Goal: Task Accomplishment & Management: Complete application form

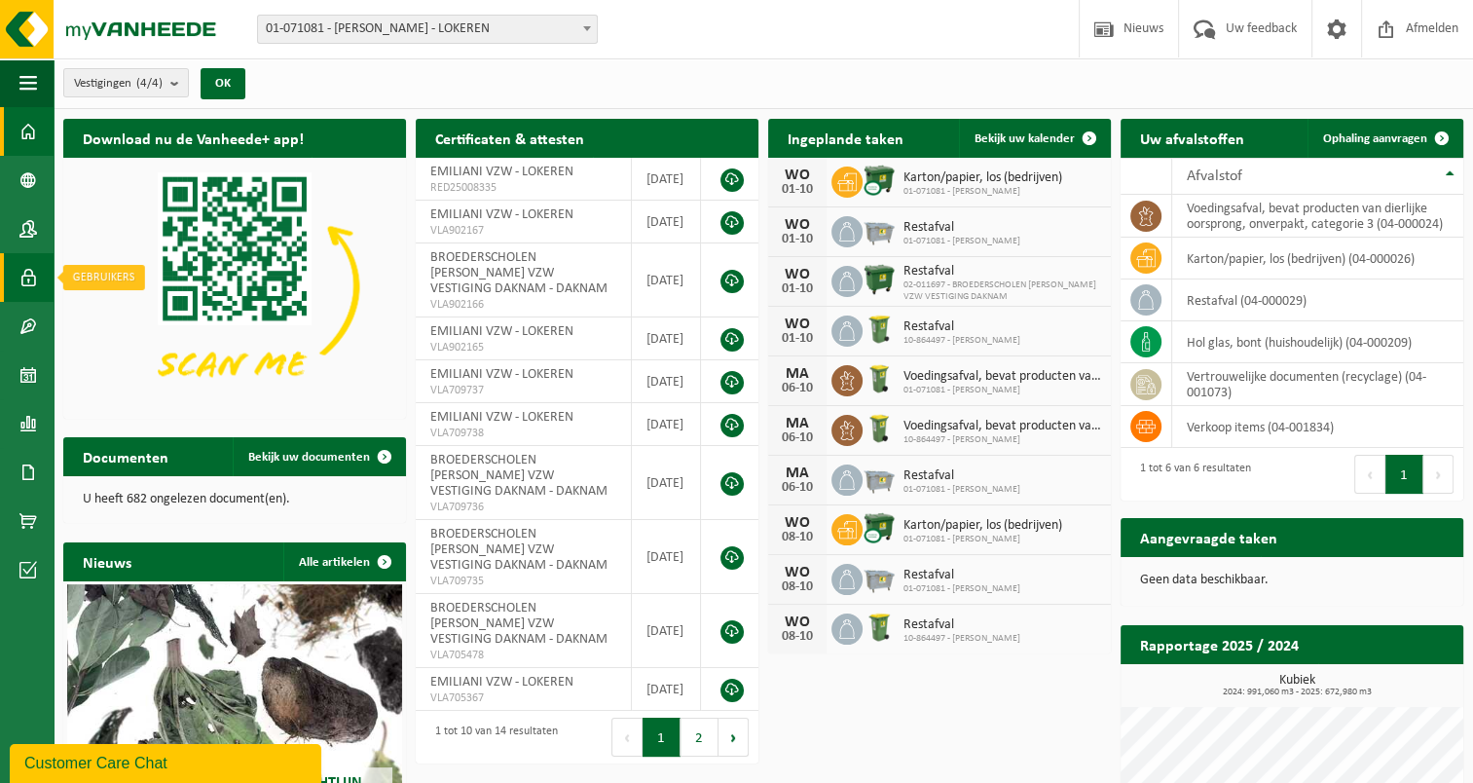
click at [32, 282] on span at bounding box center [28, 277] width 18 height 49
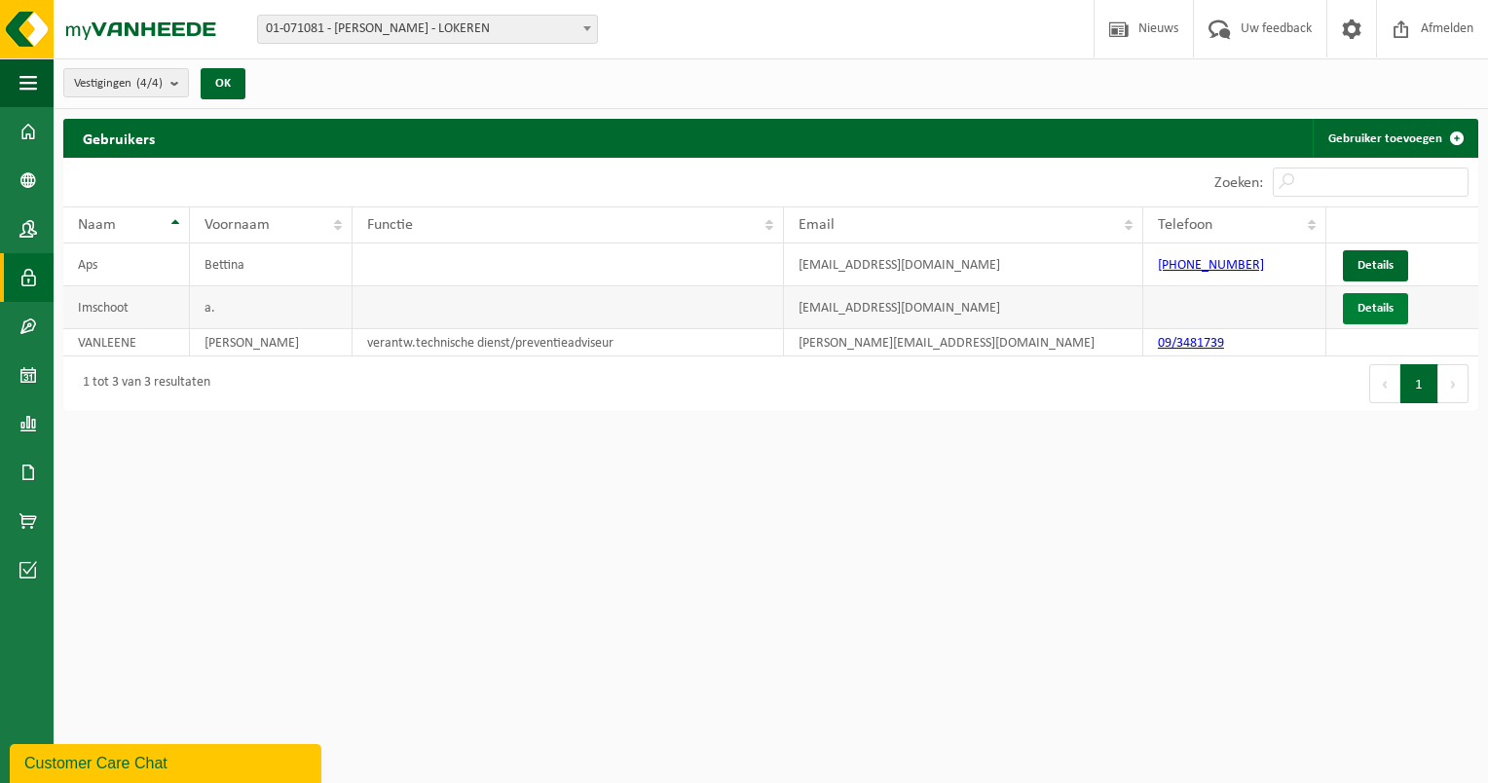
click at [1363, 313] on link "Details" at bounding box center [1375, 308] width 65 height 31
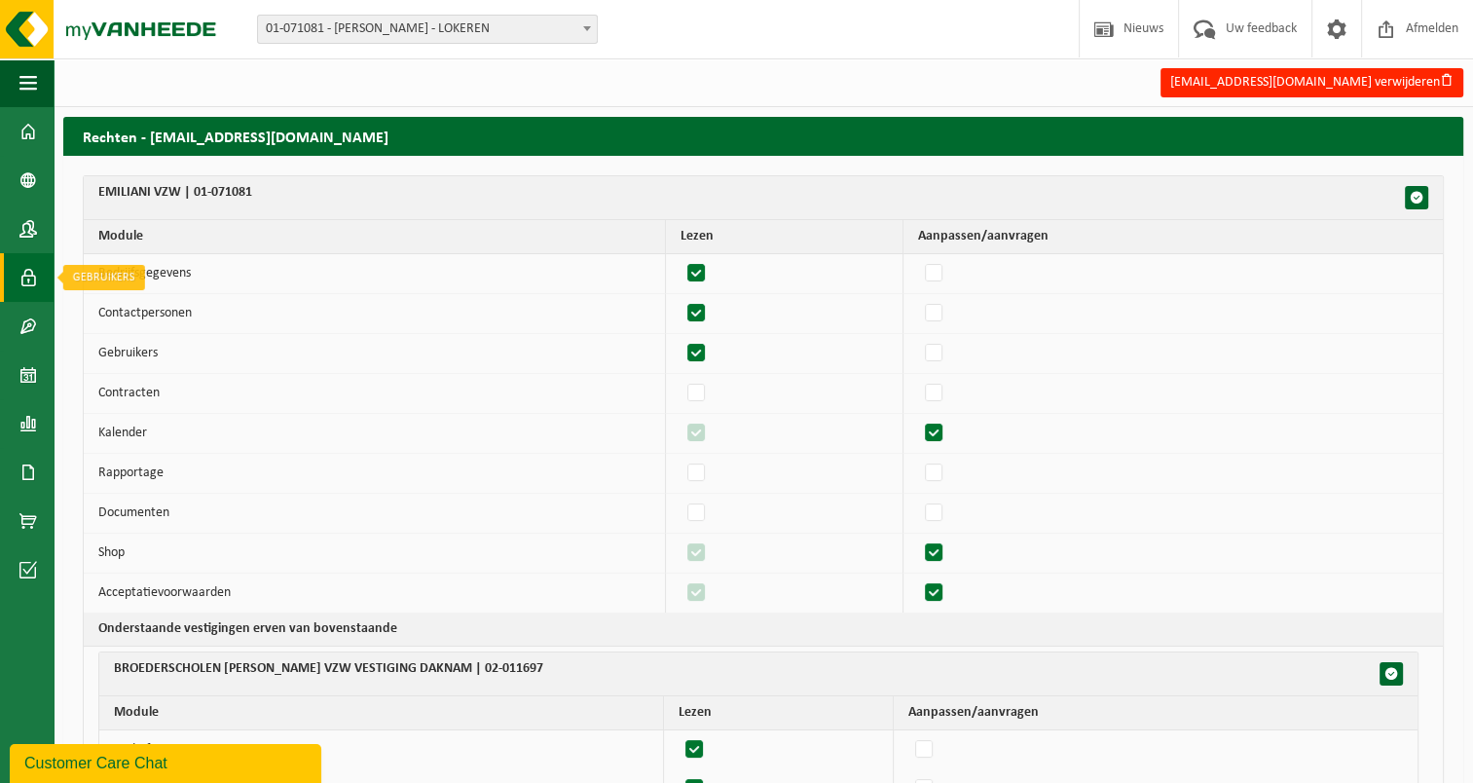
click at [25, 273] on span at bounding box center [28, 277] width 18 height 49
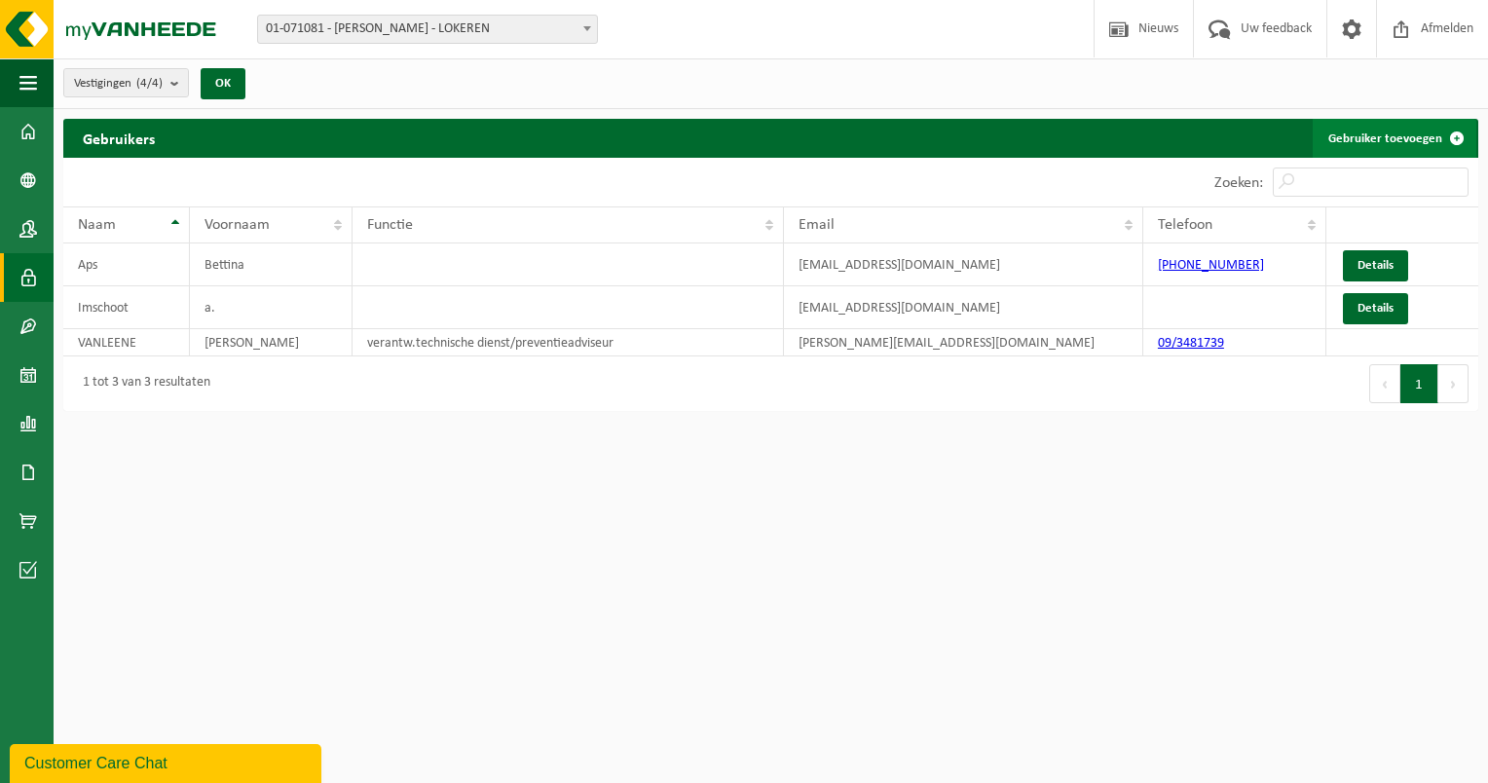
click at [1394, 136] on link "Gebruiker toevoegen" at bounding box center [1395, 138] width 164 height 39
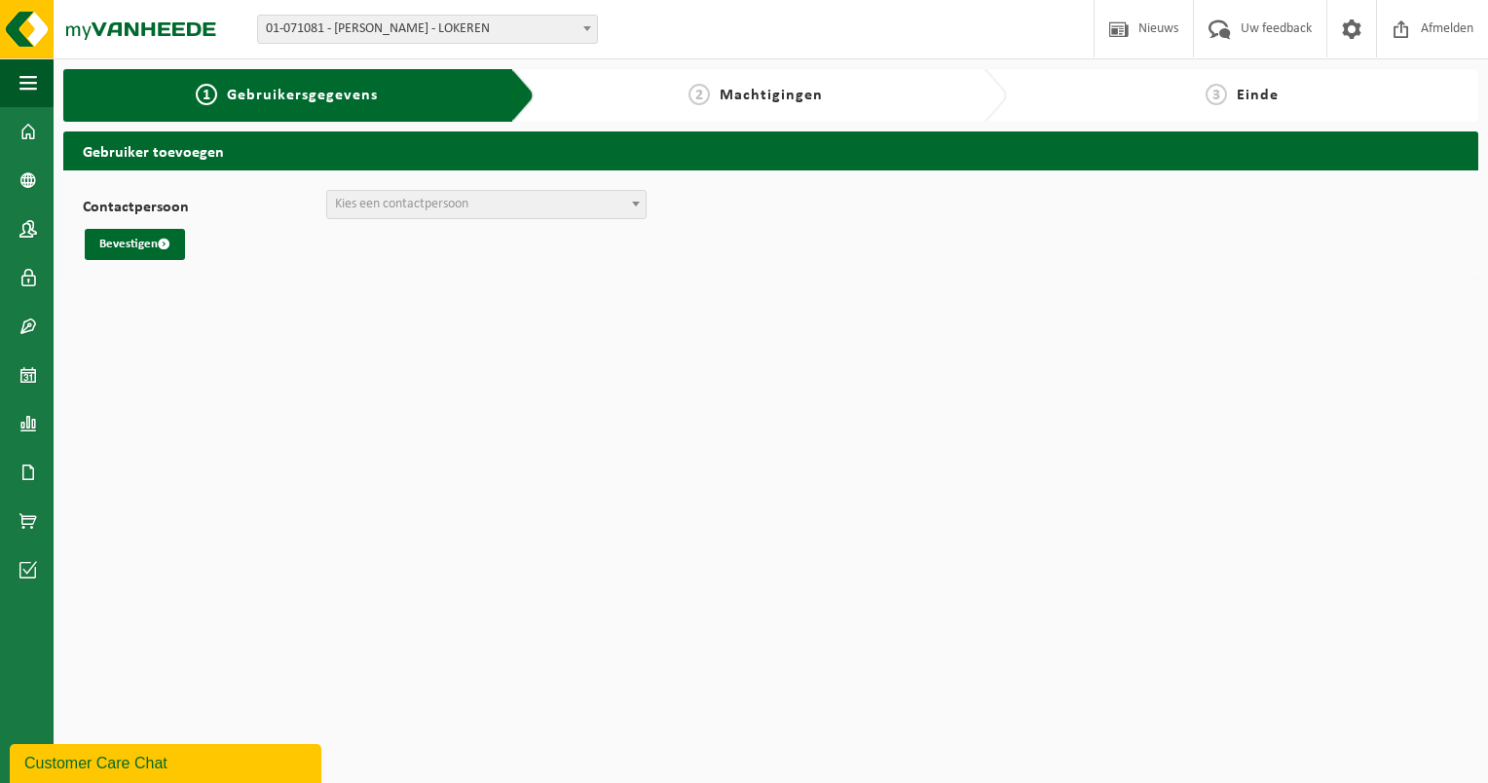
click at [627, 206] on span at bounding box center [635, 203] width 19 height 25
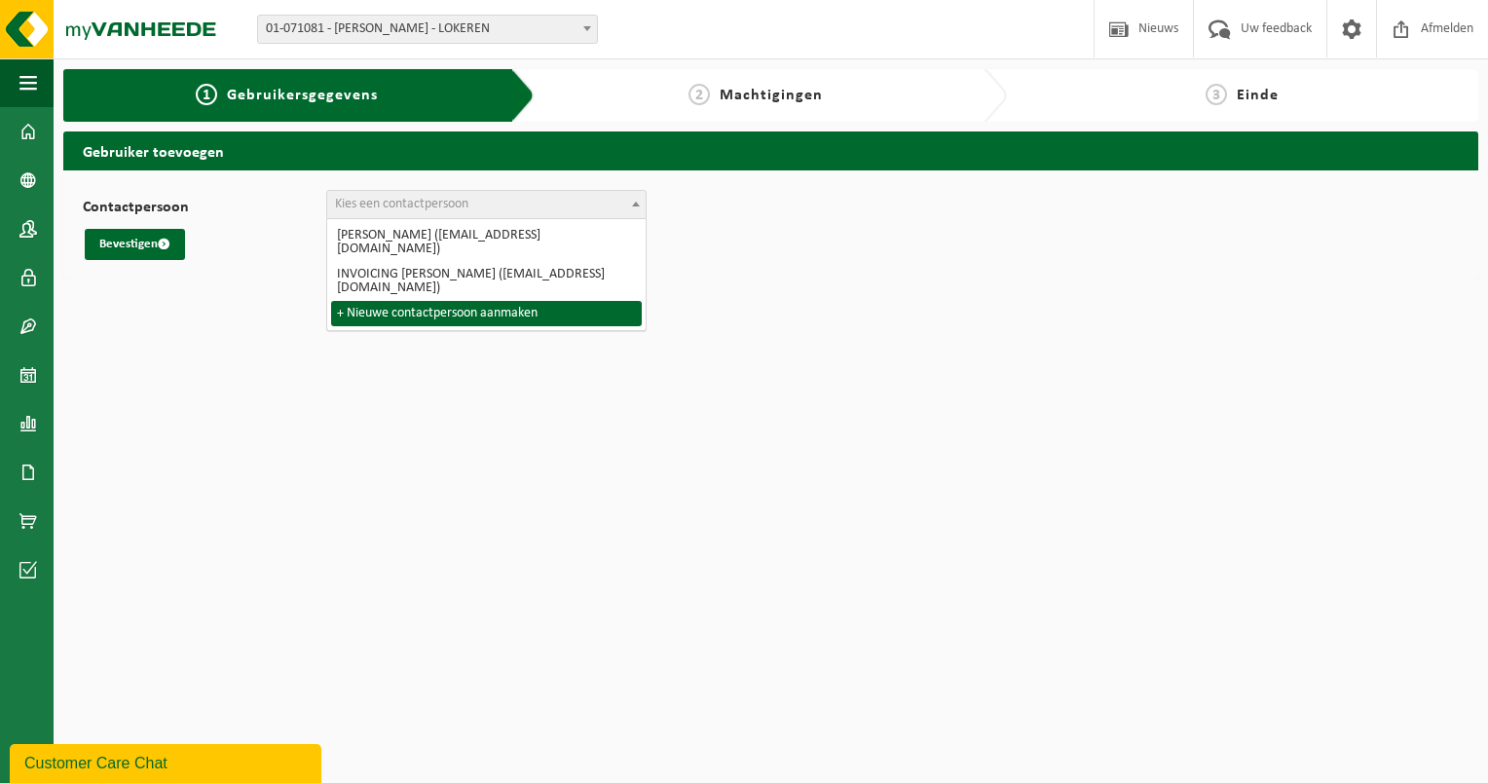
select select "0"
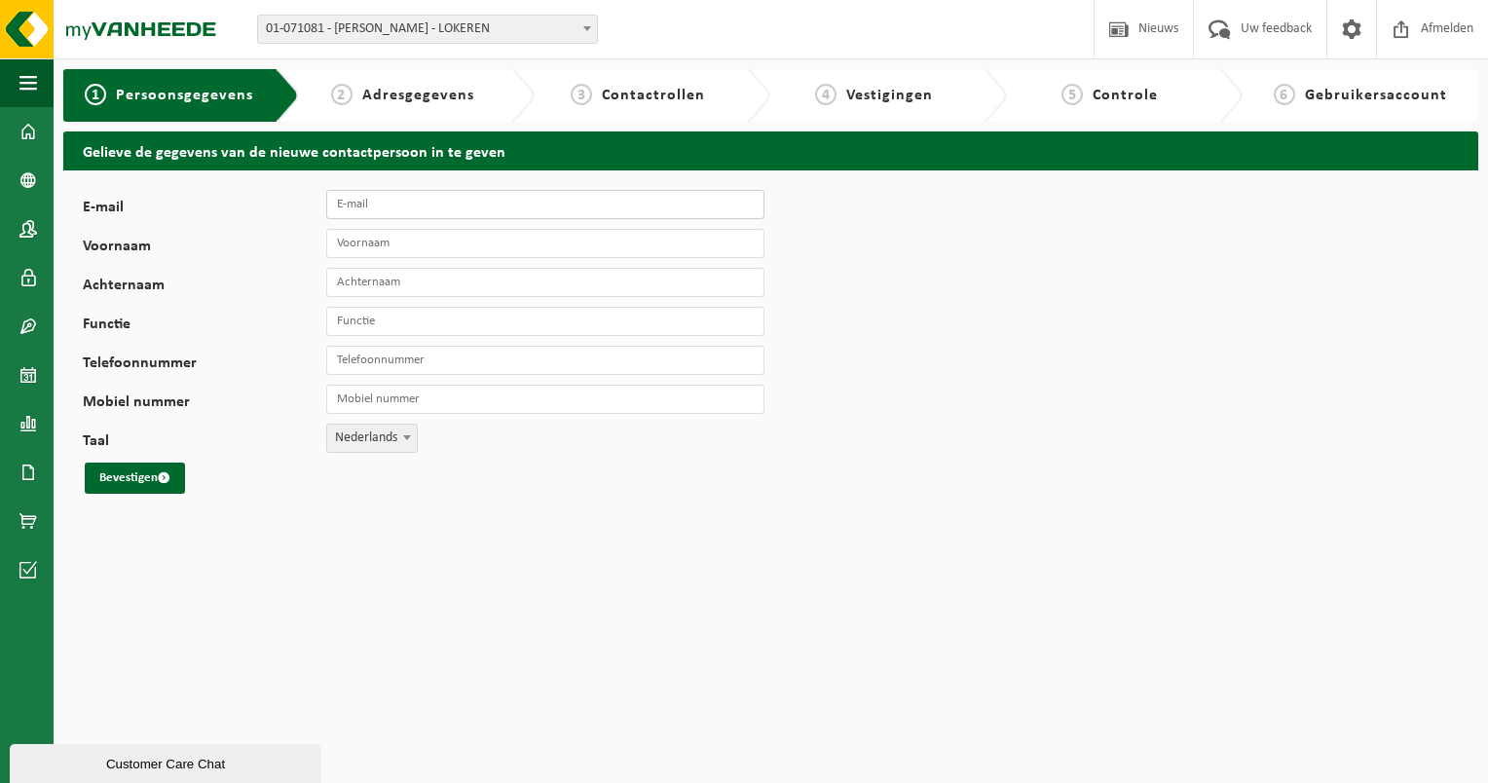
click at [360, 198] on input "E-mail" at bounding box center [545, 204] width 438 height 29
type input "[EMAIL_ADDRESS][DOMAIN_NAME]"
click at [370, 249] on input "Voornaam" at bounding box center [545, 243] width 438 height 29
type input "Annick"
click at [379, 276] on input "Achternaam" at bounding box center [545, 282] width 438 height 29
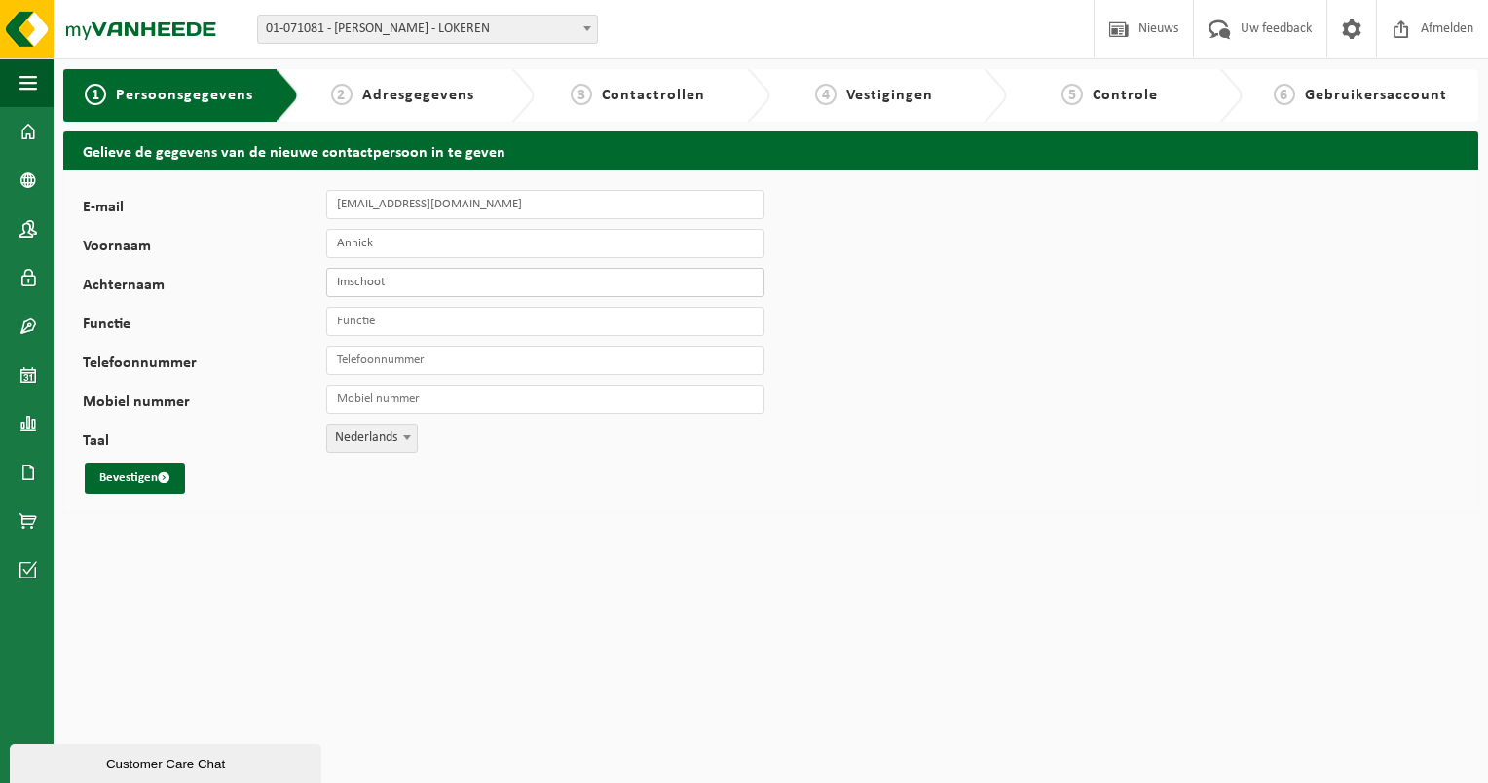
type input "Imschoot"
click at [385, 325] on input "Functie" at bounding box center [545, 321] width 438 height 29
type input "aankoper"
click at [132, 470] on button "Bevestigen" at bounding box center [135, 477] width 100 height 31
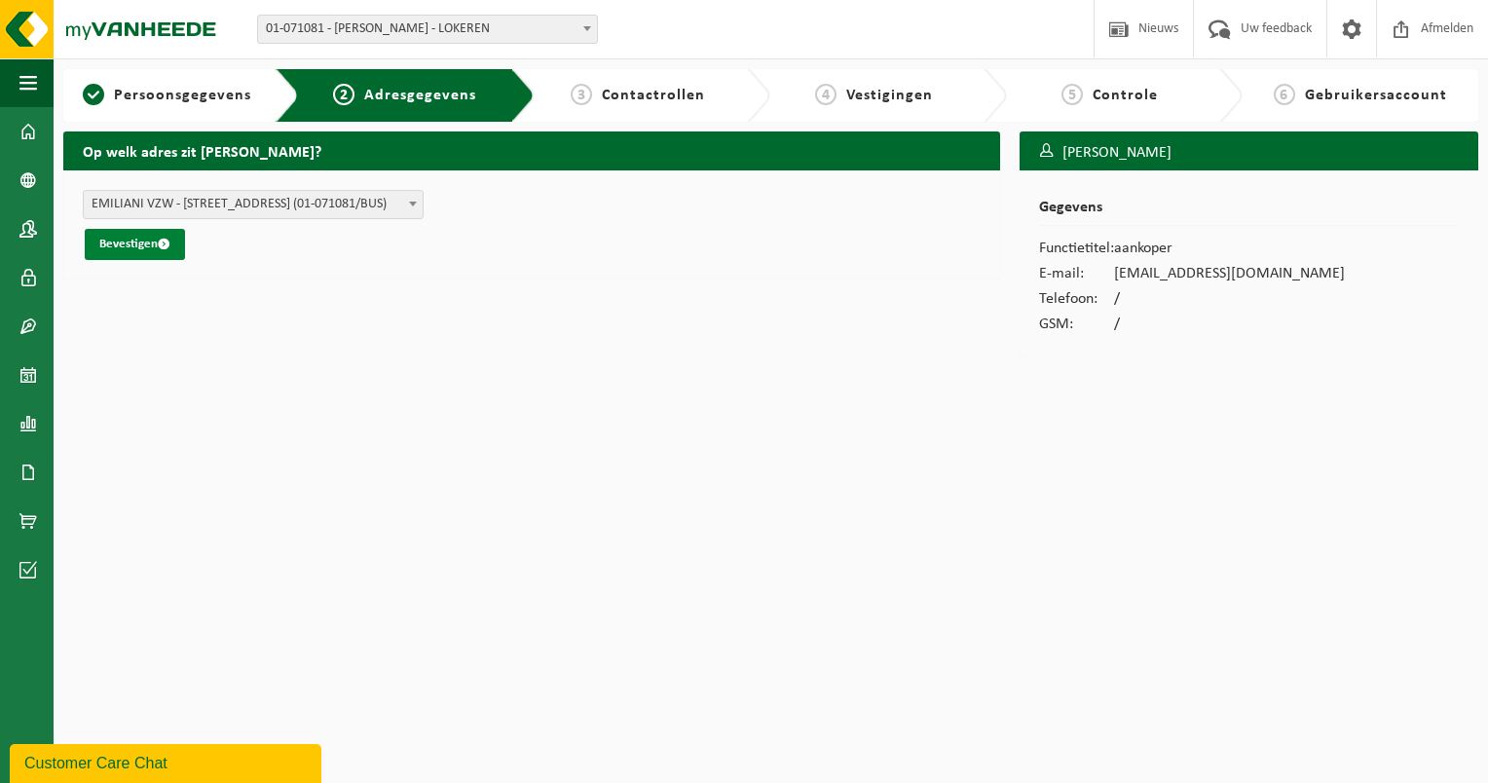
click at [129, 247] on button "Bevestigen" at bounding box center [135, 244] width 100 height 31
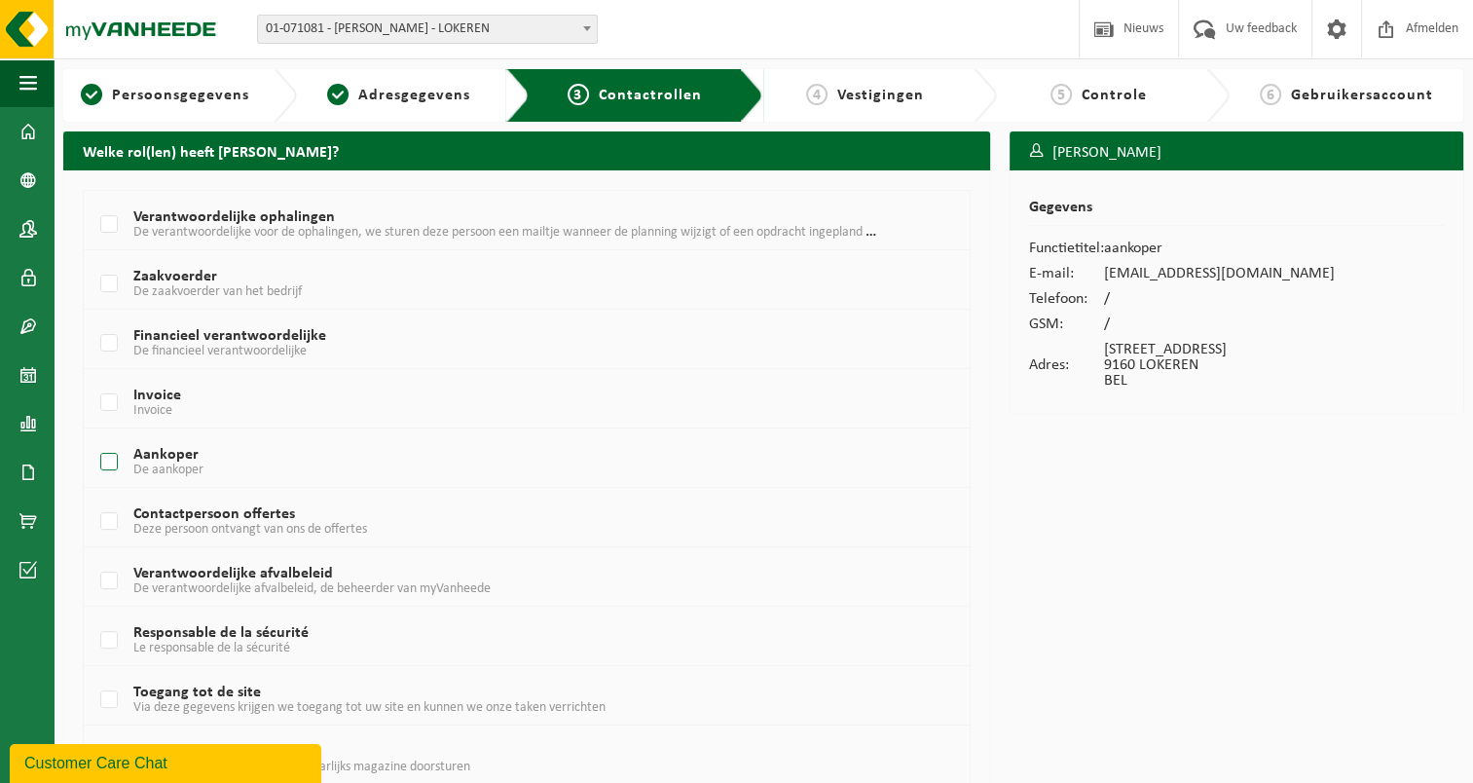
click at [113, 460] on label "Aankoper De aankoper" at bounding box center [490, 462] width 789 height 29
click at [93, 438] on input "Aankoper De aankoper" at bounding box center [92, 437] width 1 height 1
checkbox input "true"
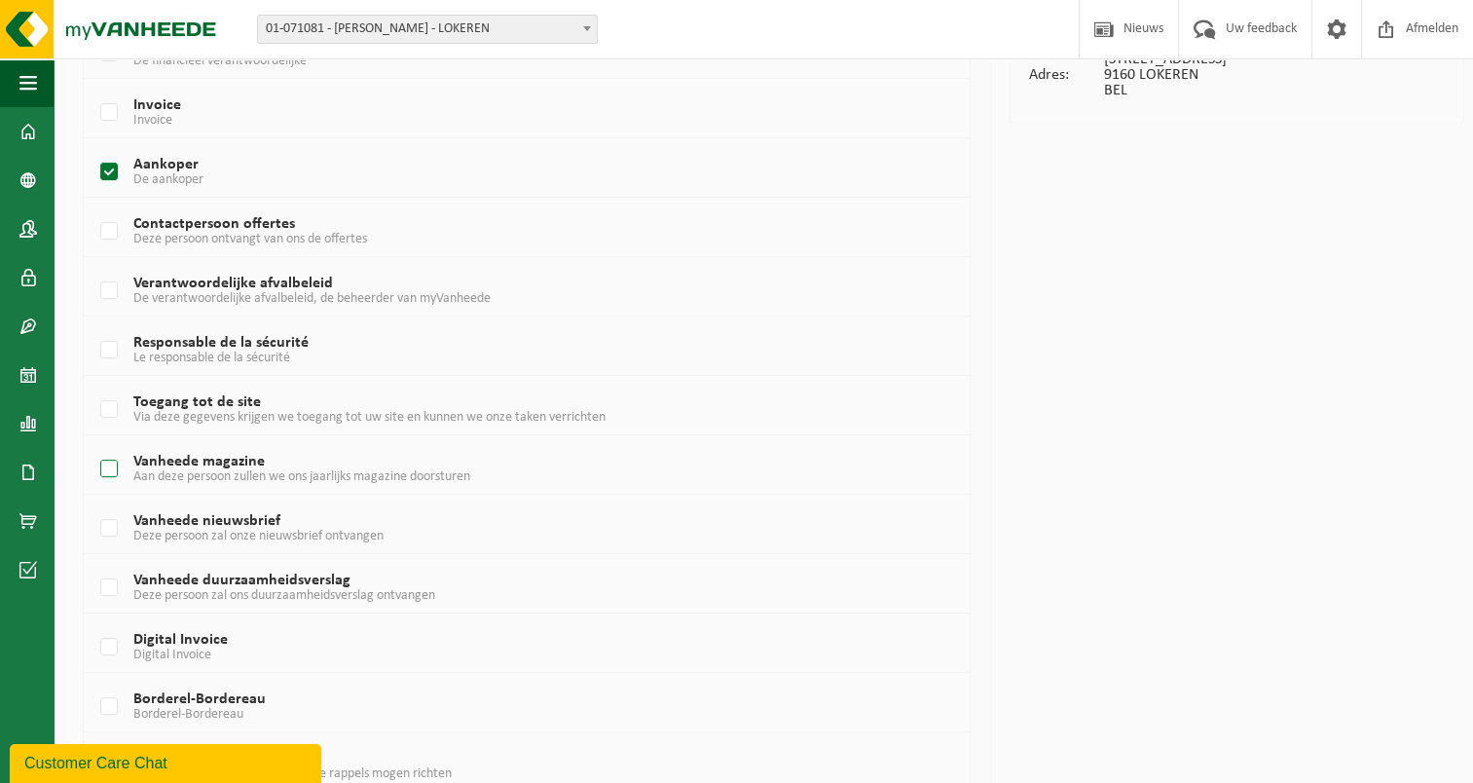
scroll to position [292, 0]
click at [106, 229] on label "Contactpersoon offertes Deze persoon ontvangt van ons de offertes" at bounding box center [490, 229] width 789 height 29
click at [93, 205] on input "Contactpersoon offertes Deze persoon ontvangt van ons de offertes" at bounding box center [92, 204] width 1 height 1
checkbox input "true"
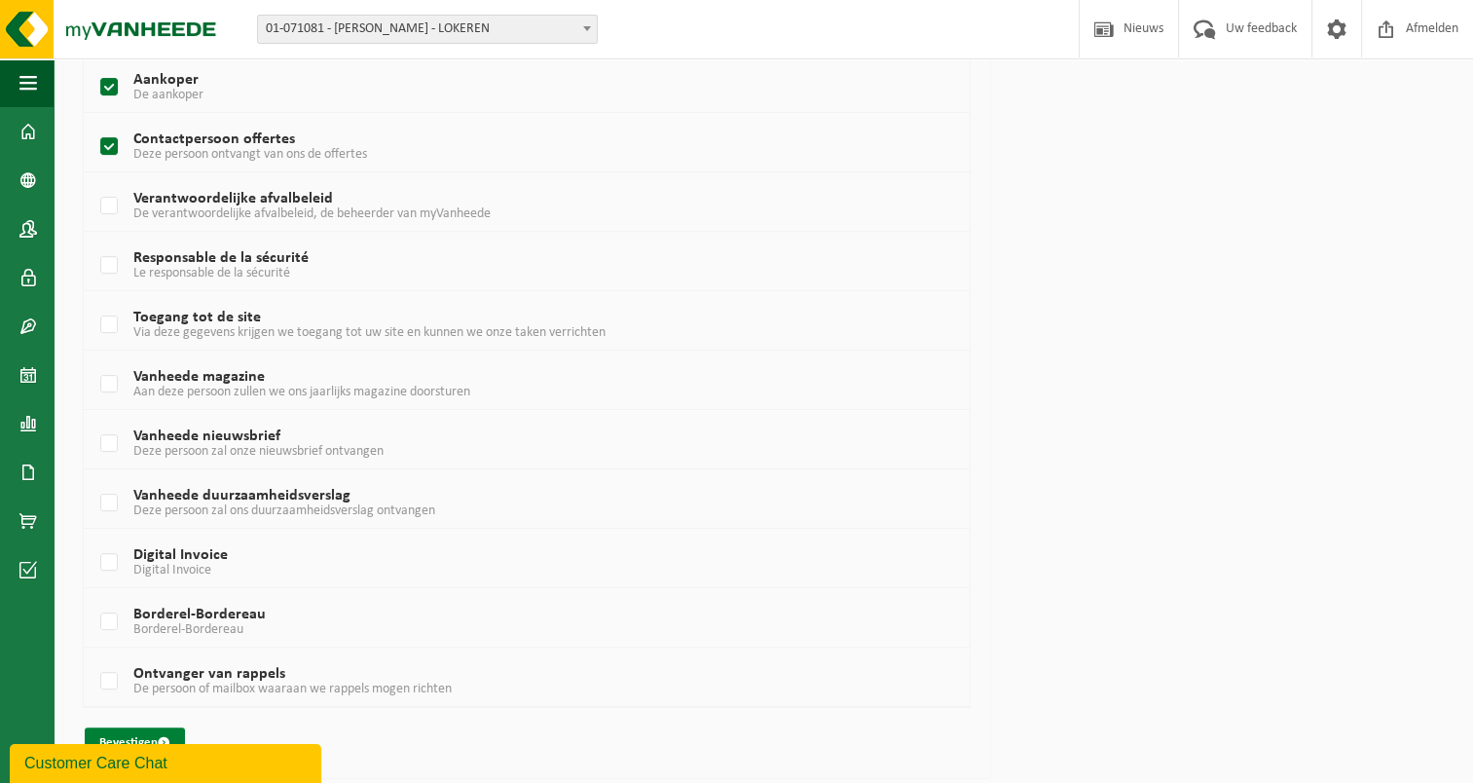
click at [129, 730] on button "Bevestigen" at bounding box center [135, 742] width 100 height 31
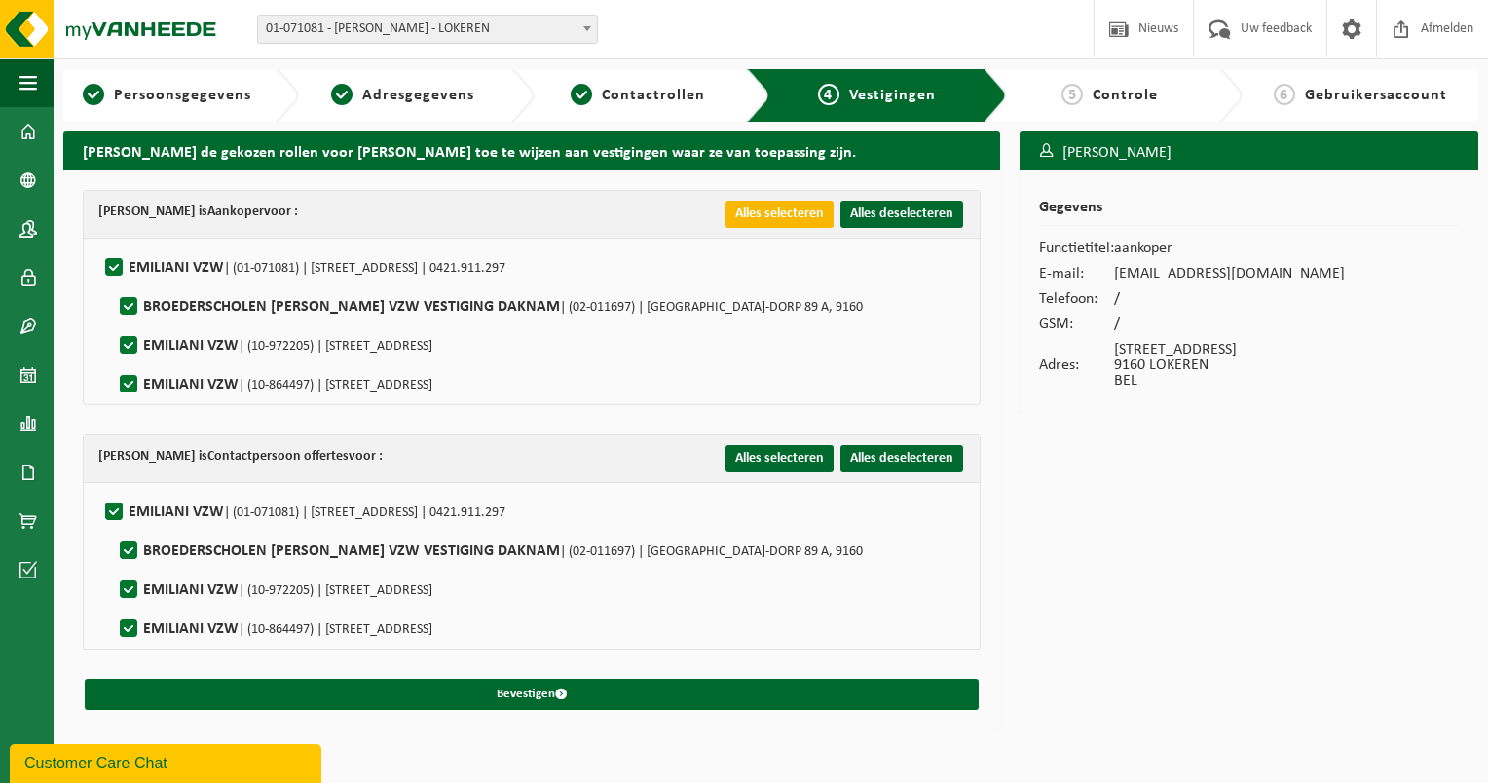
click at [787, 211] on button "Alles selecteren" at bounding box center [779, 214] width 108 height 27
click at [785, 456] on button "Alles selecteren" at bounding box center [779, 458] width 108 height 27
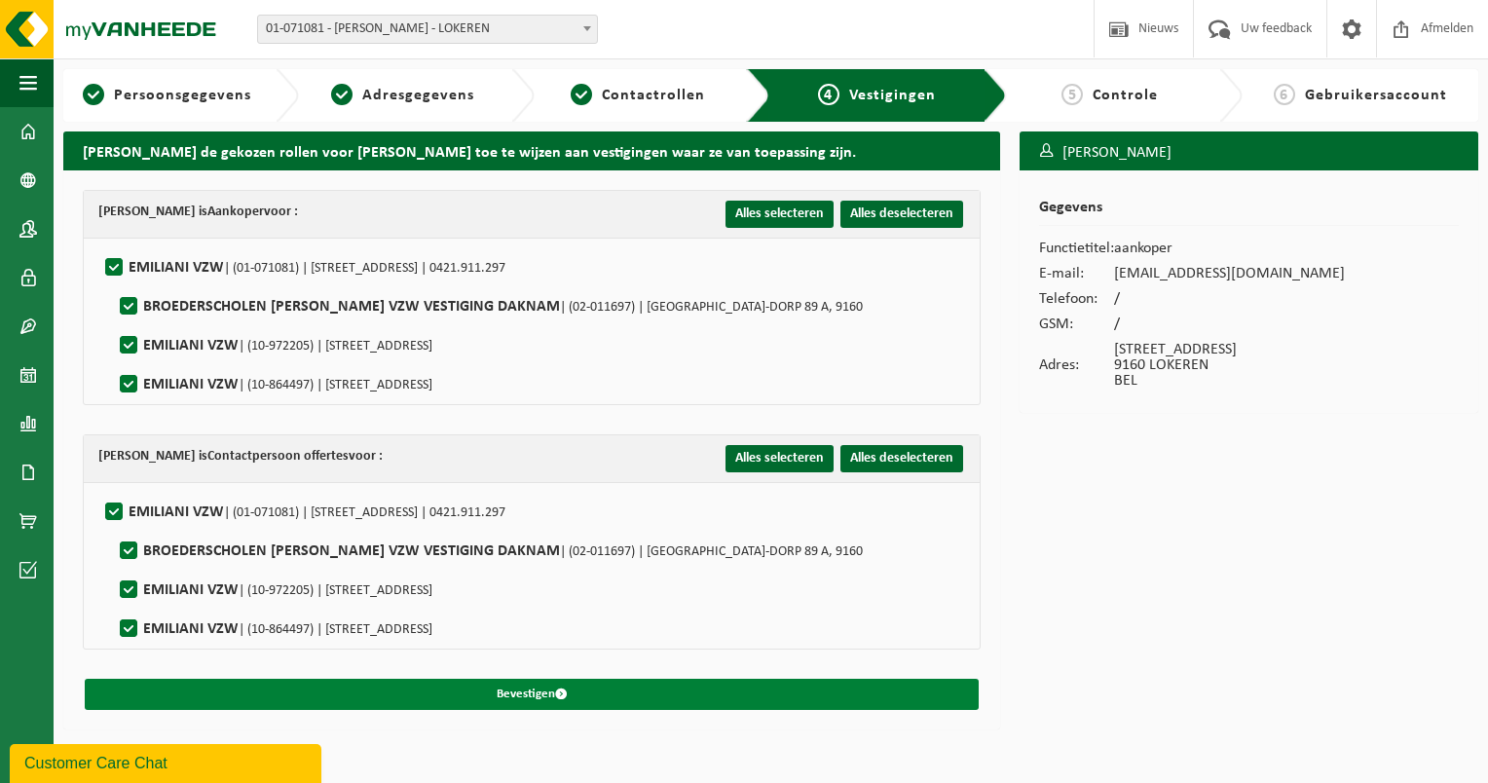
click at [528, 685] on button "Bevestigen" at bounding box center [532, 694] width 894 height 31
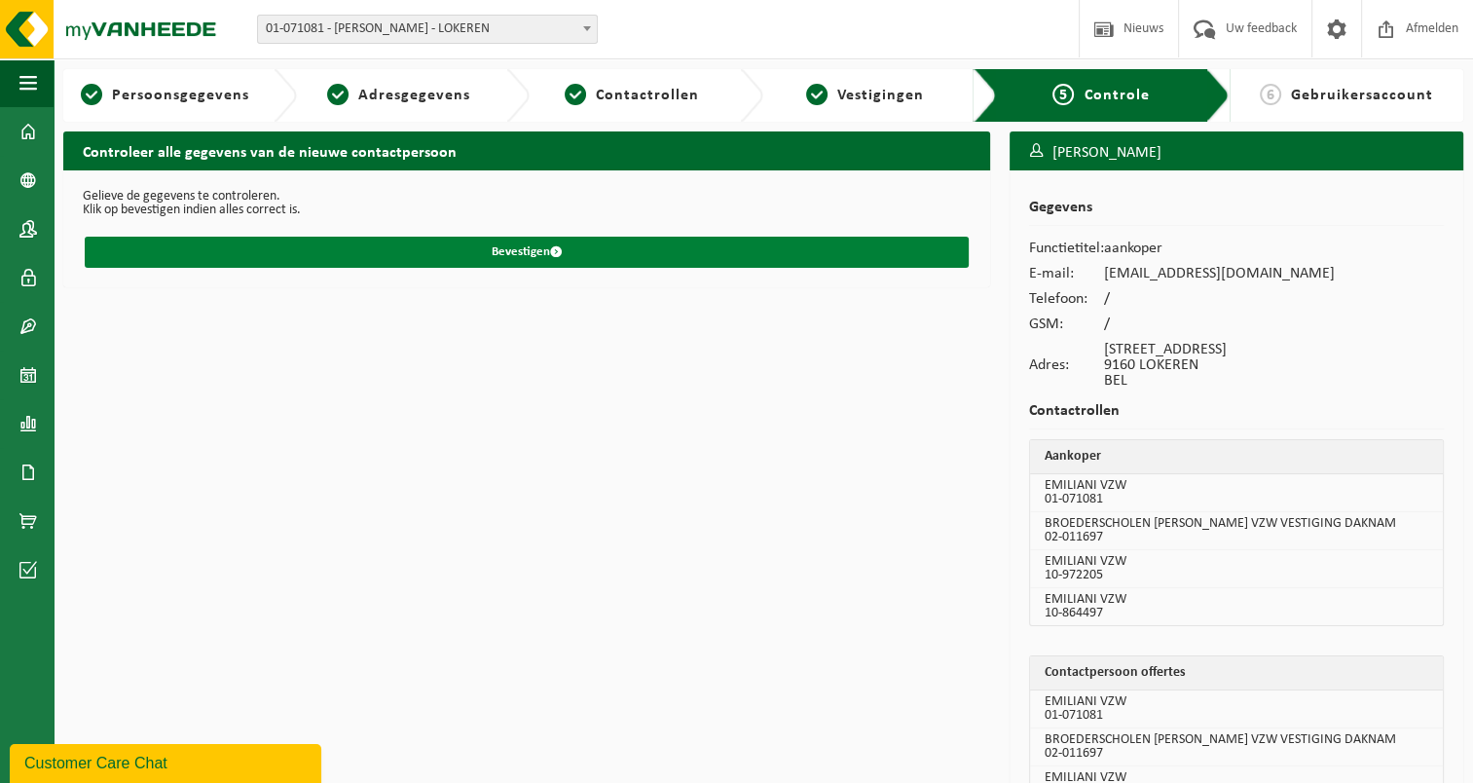
click at [522, 261] on button "Bevestigen" at bounding box center [527, 252] width 884 height 31
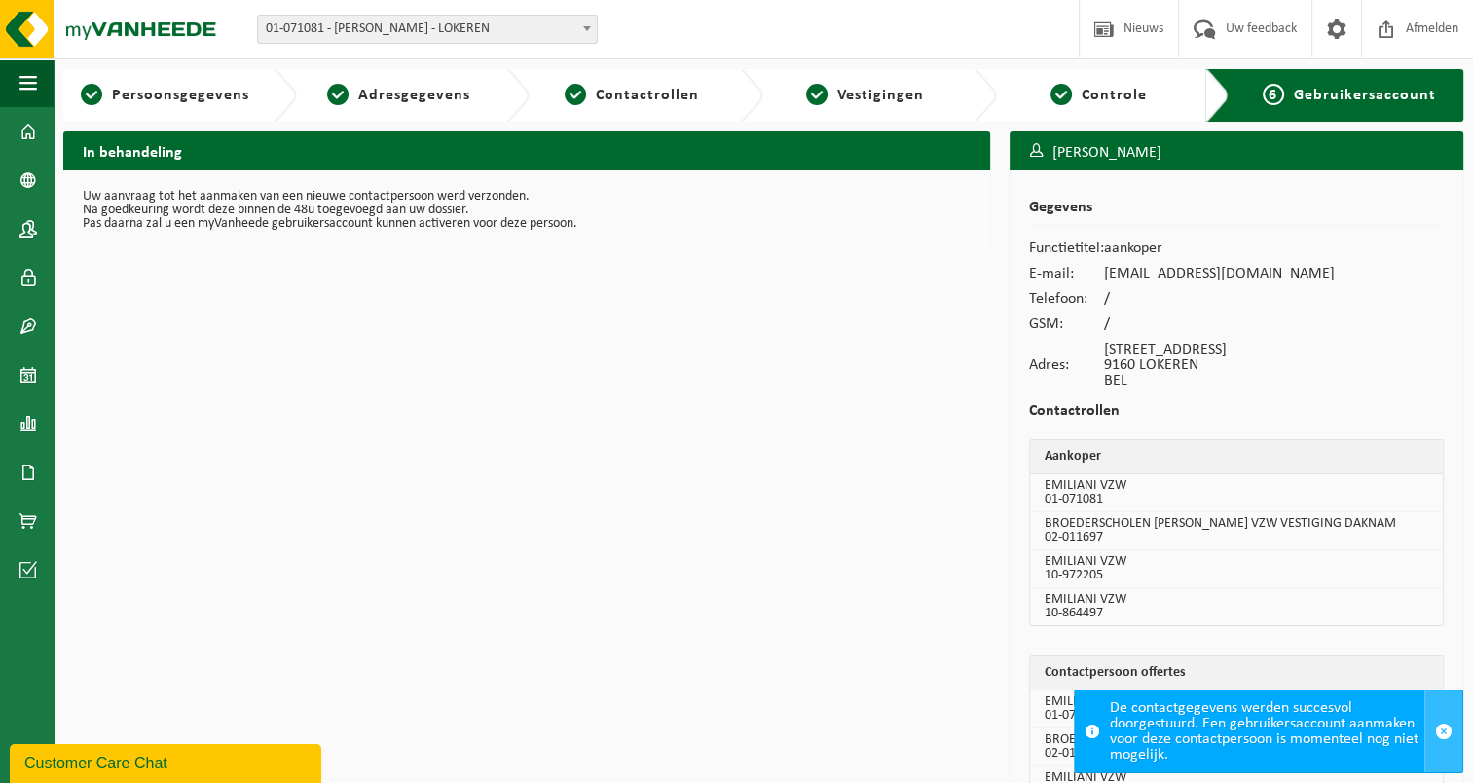
click at [1442, 735] on span "button" at bounding box center [1444, 731] width 18 height 18
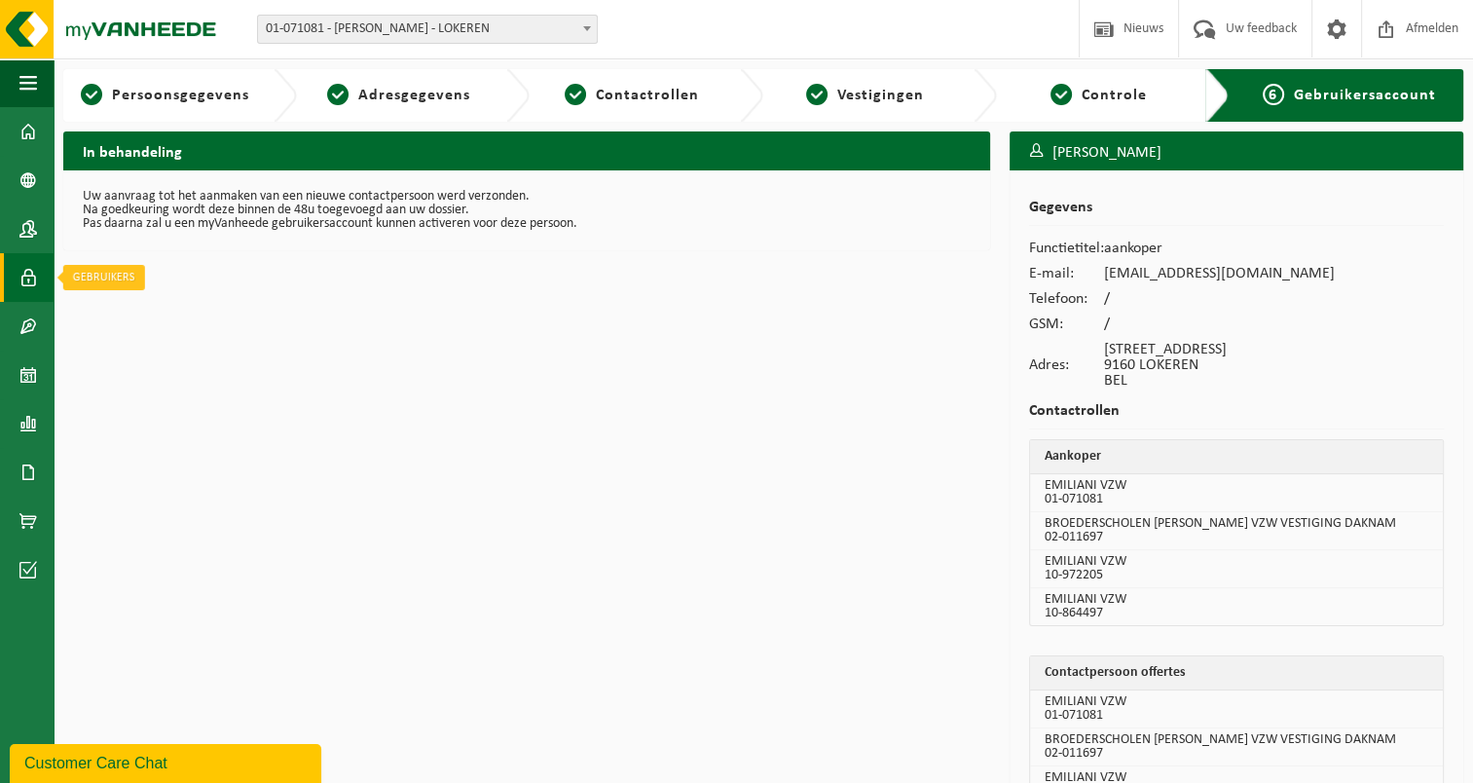
click at [31, 282] on span at bounding box center [28, 277] width 18 height 49
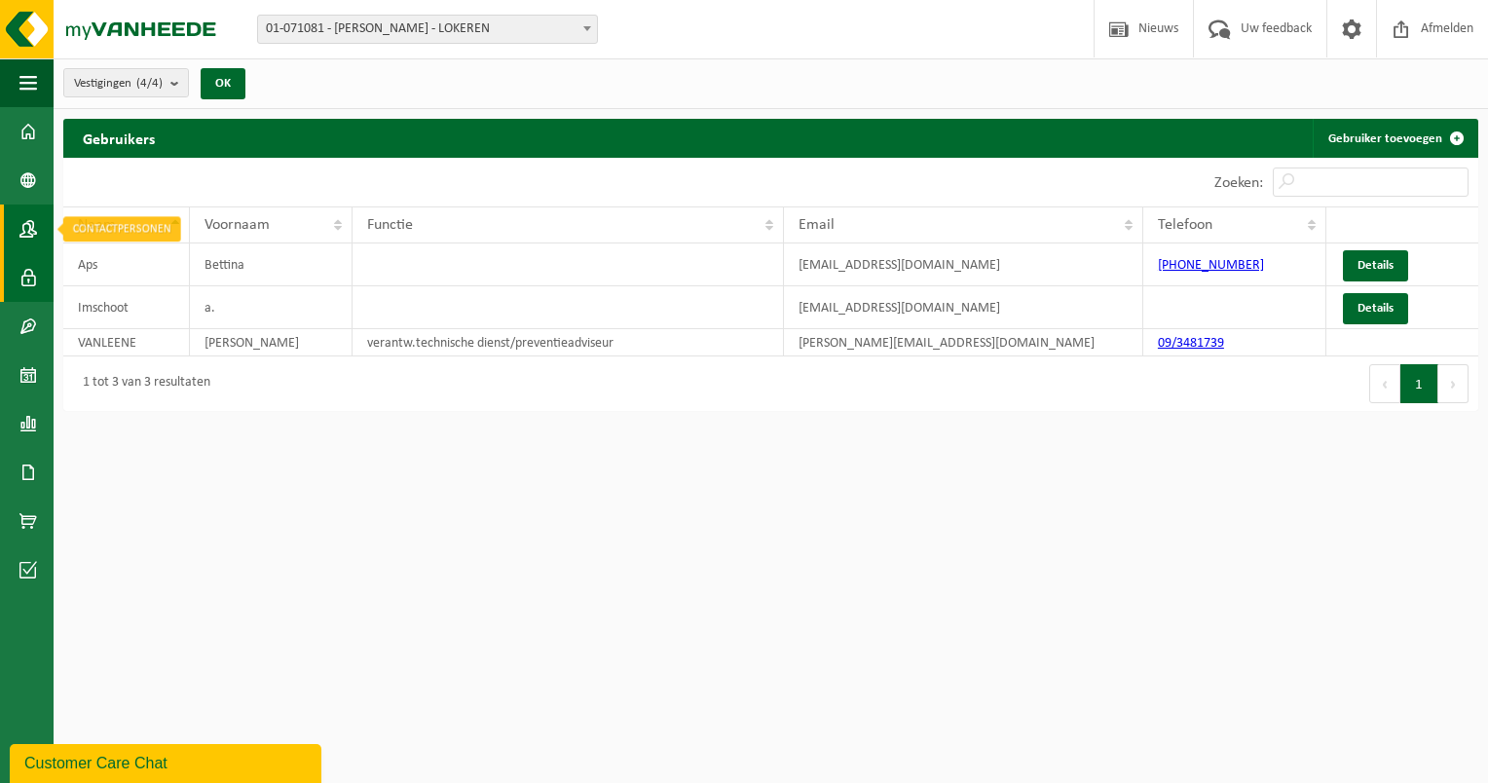
click at [21, 236] on span at bounding box center [28, 228] width 18 height 49
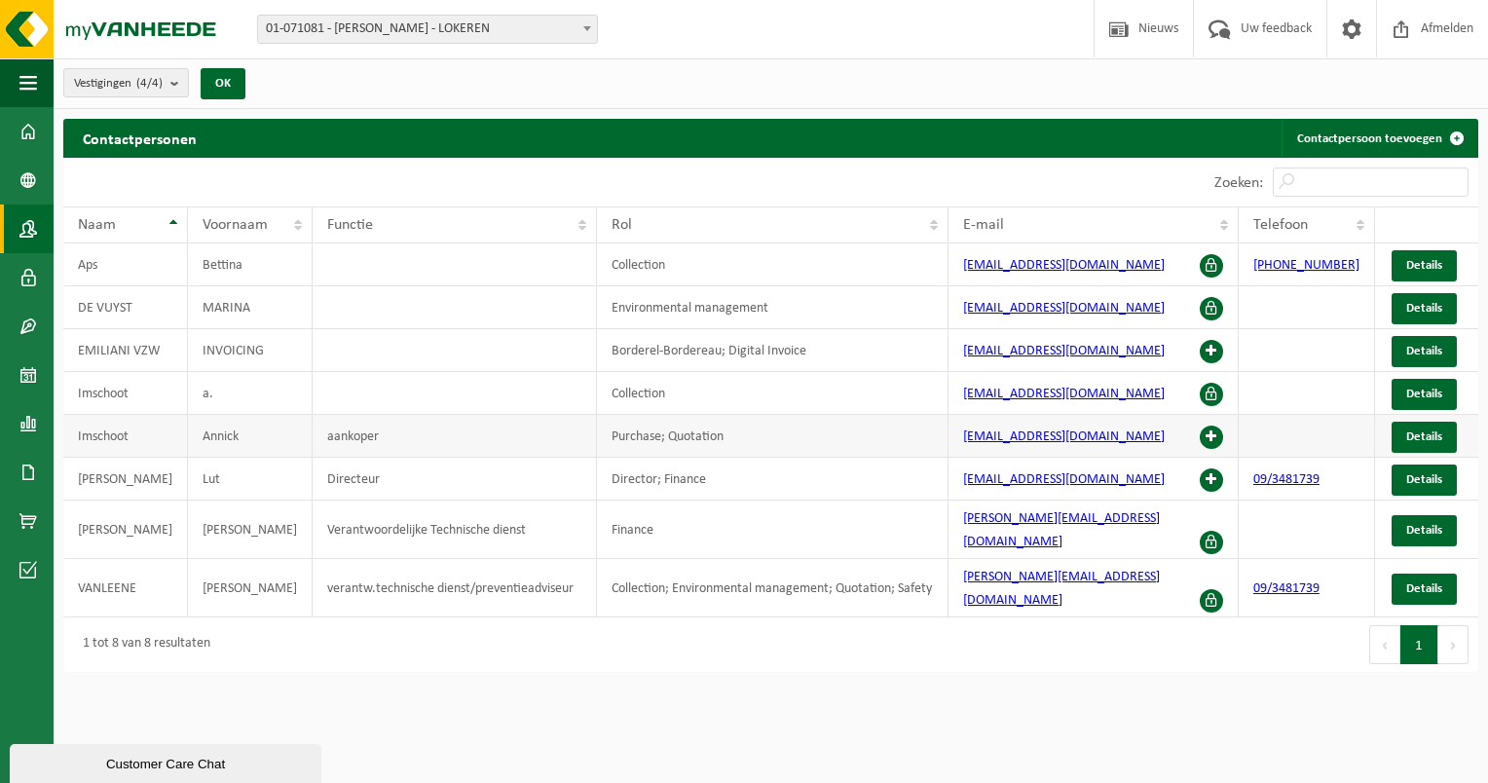
click at [1222, 436] on span at bounding box center [1211, 436] width 23 height 23
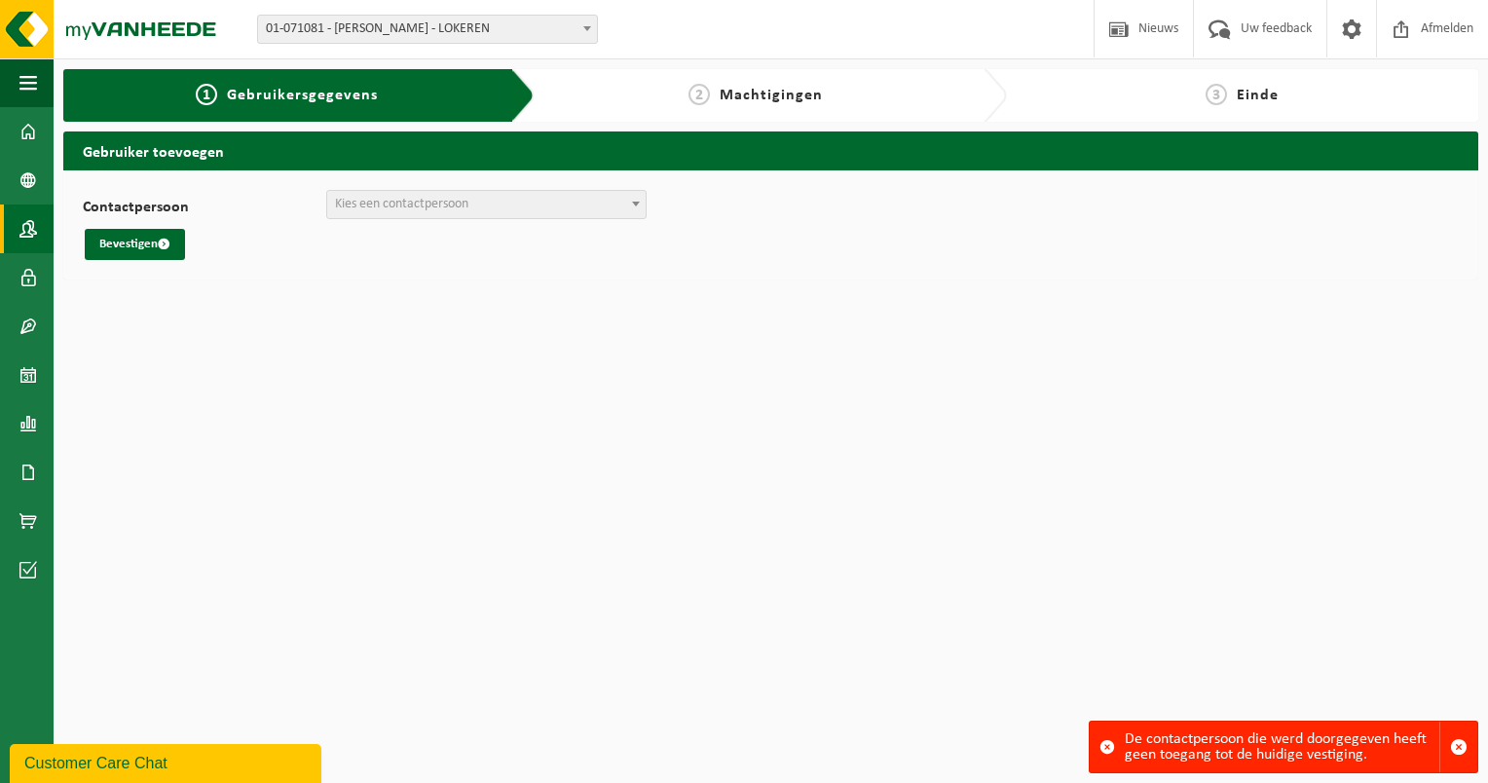
click at [26, 227] on span at bounding box center [28, 228] width 18 height 49
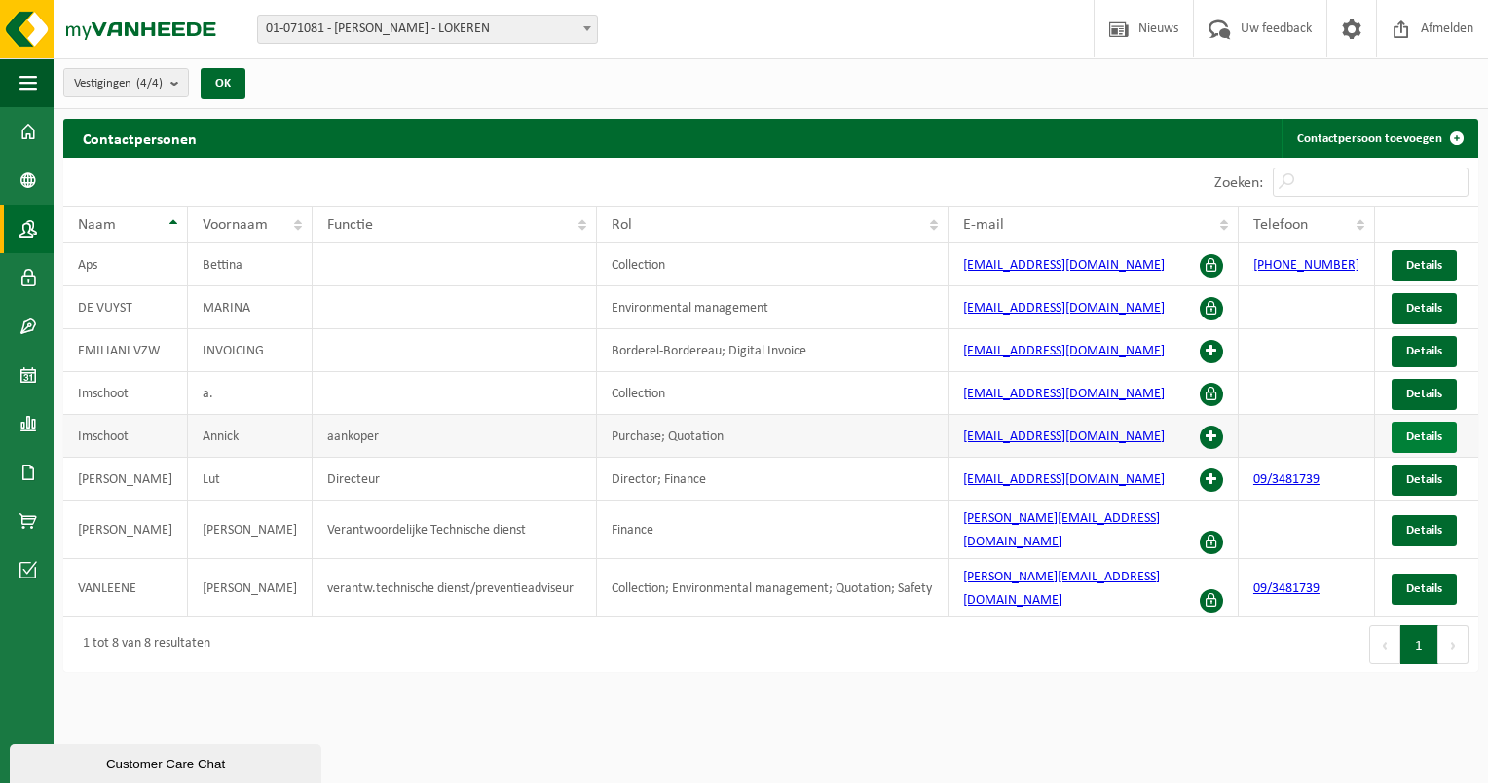
click at [1415, 434] on span "Details" at bounding box center [1424, 436] width 36 height 13
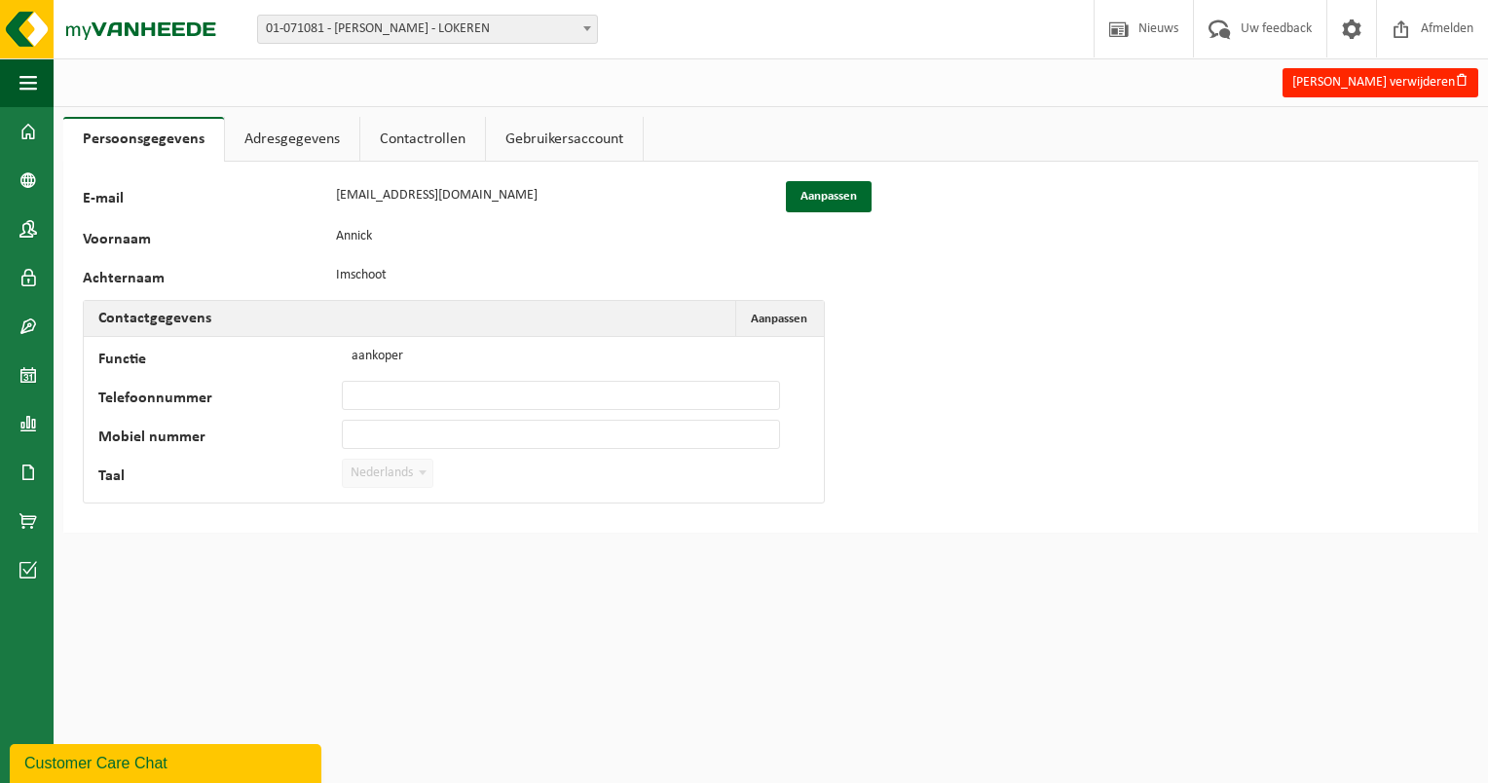
click at [288, 147] on link "Adresgegevens" at bounding box center [292, 139] width 134 height 45
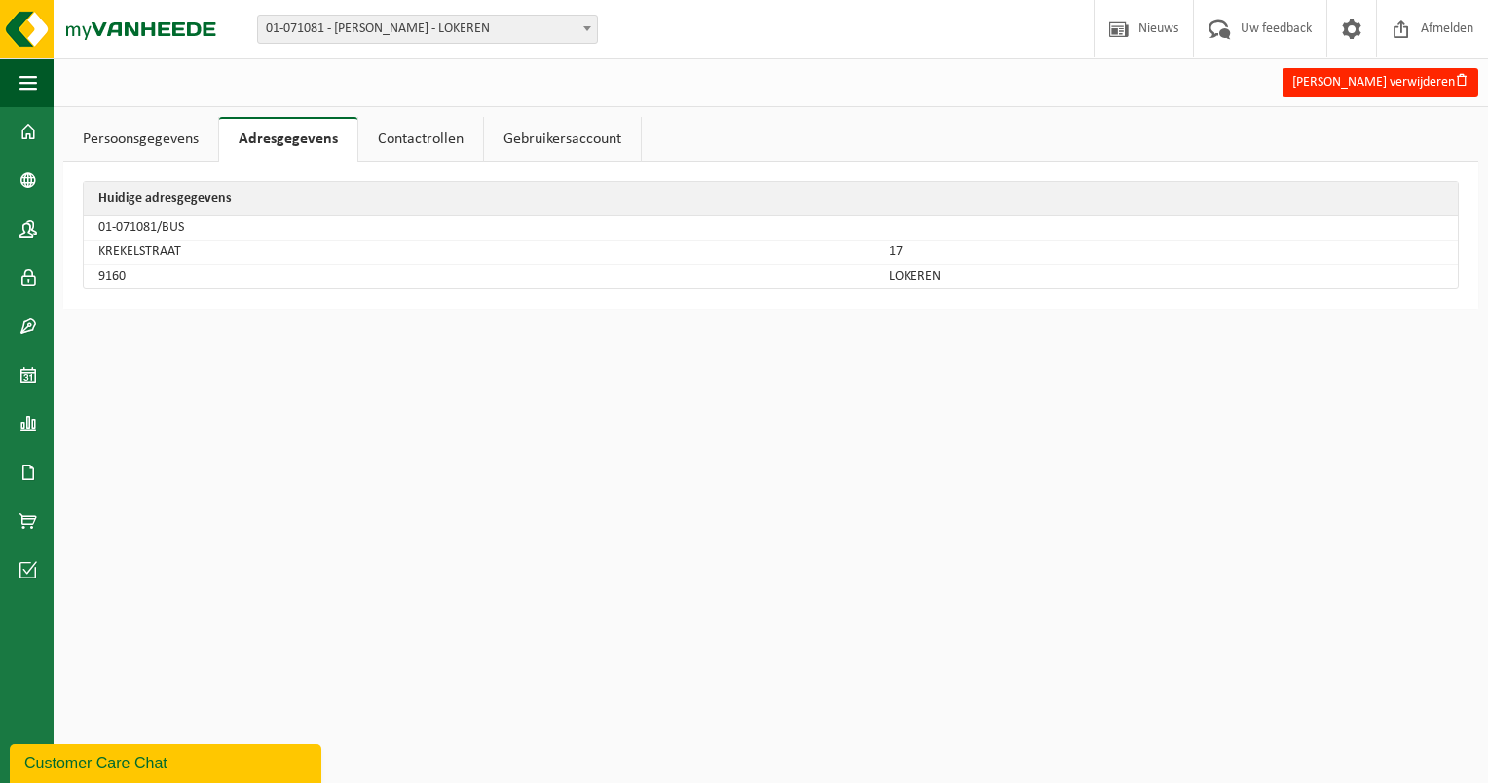
click at [425, 144] on link "Contactrollen" at bounding box center [420, 139] width 125 height 45
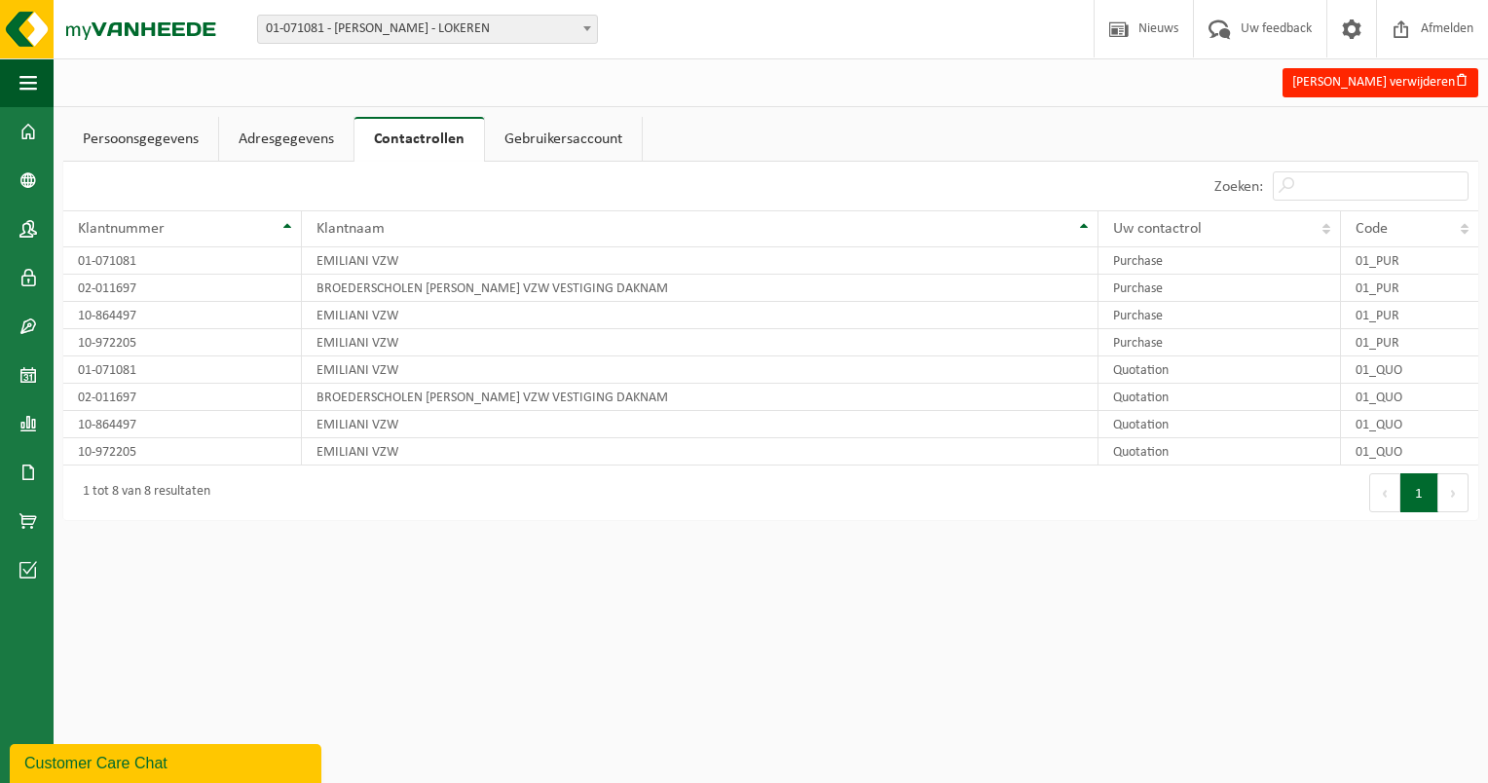
click at [549, 142] on link "Gebruikersaccount" at bounding box center [563, 139] width 157 height 45
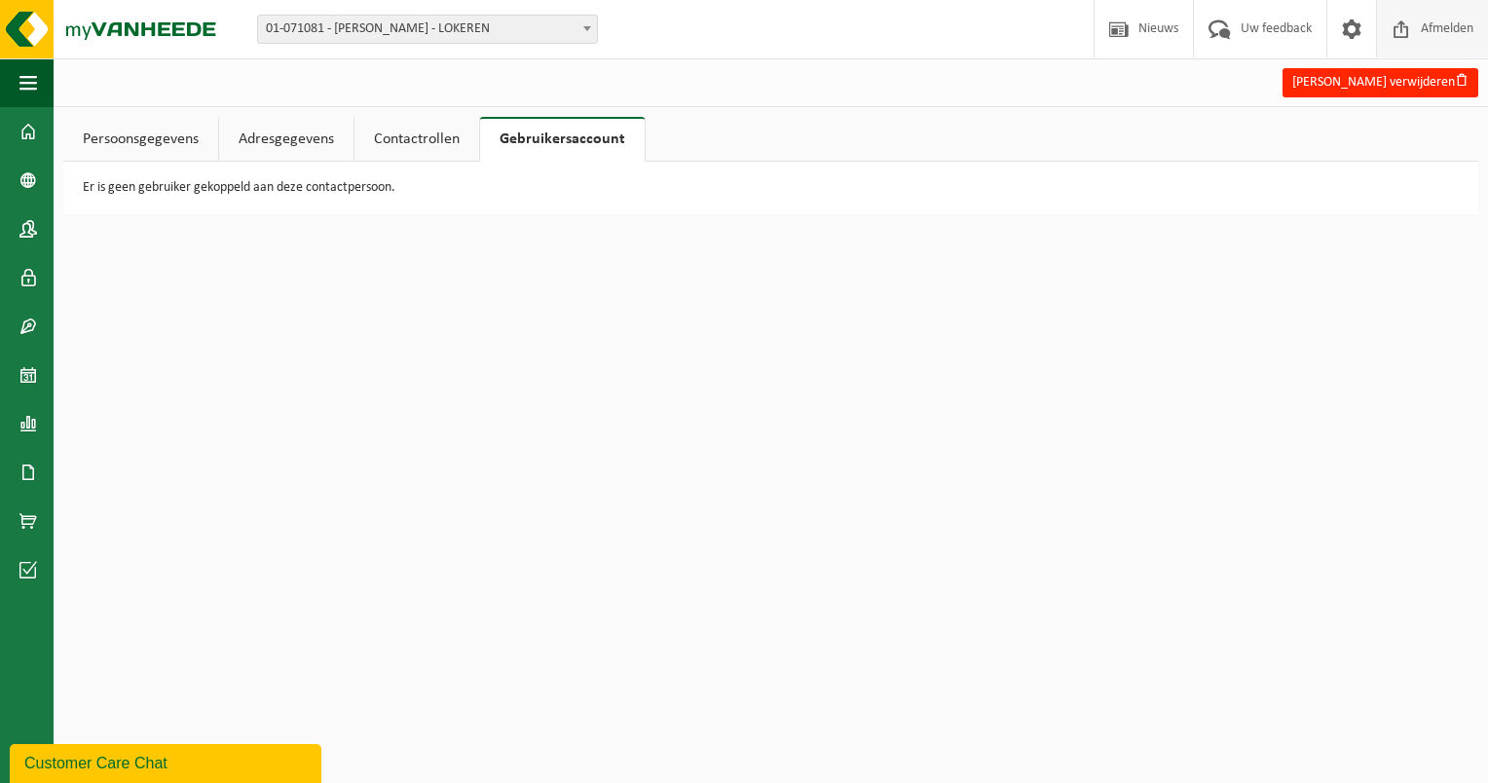
click at [1444, 27] on span "Afmelden" at bounding box center [1447, 28] width 62 height 57
